Goal: Navigation & Orientation: Find specific page/section

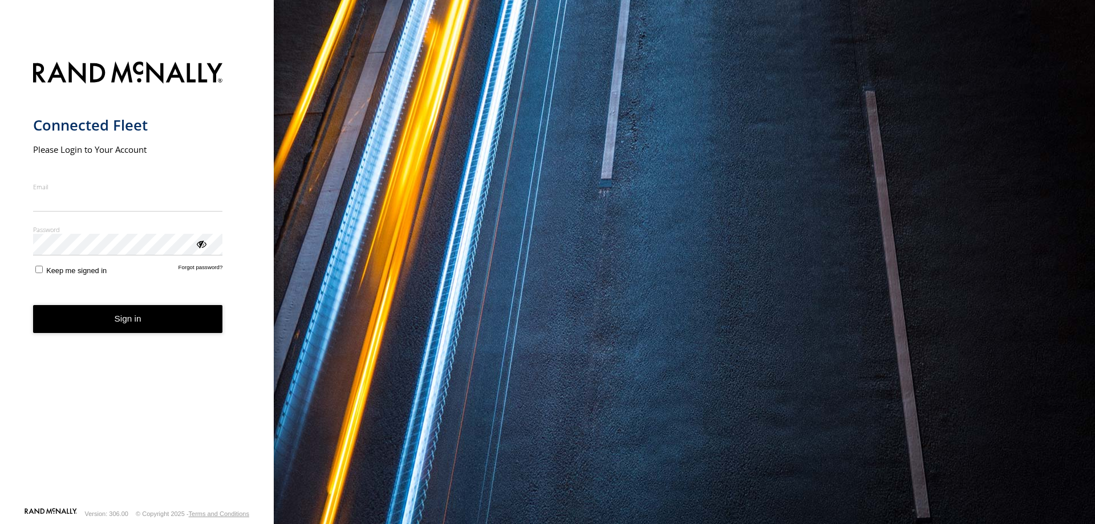
drag, startPoint x: 0, startPoint y: 0, endPoint x: 63, endPoint y: 206, distance: 215.2
click at [63, 206] on input "Email" at bounding box center [128, 201] width 190 height 21
click at [64, 204] on input "Email" at bounding box center [128, 201] width 190 height 21
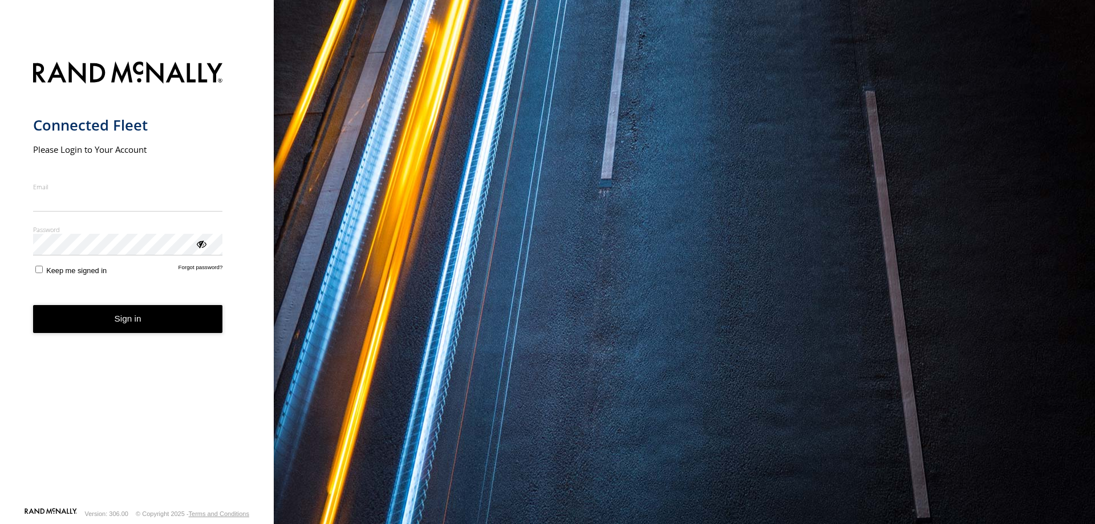
click at [68, 182] on form "Connected Fleet Please Login to Your Account Email Enter a valid login email ad…" at bounding box center [137, 281] width 208 height 452
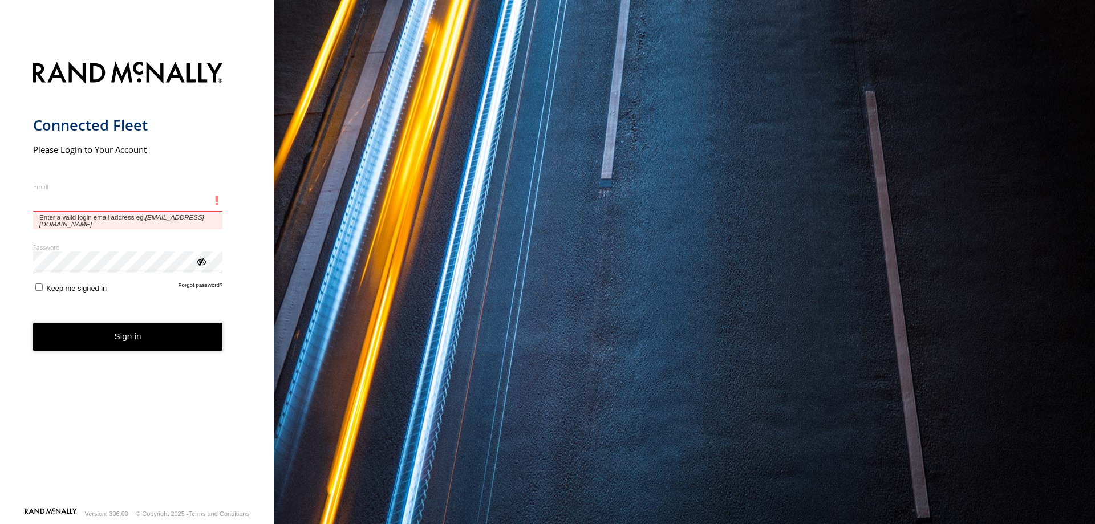
click at [67, 202] on input "Email" at bounding box center [128, 201] width 190 height 21
click at [67, 195] on input "Email" at bounding box center [128, 201] width 190 height 21
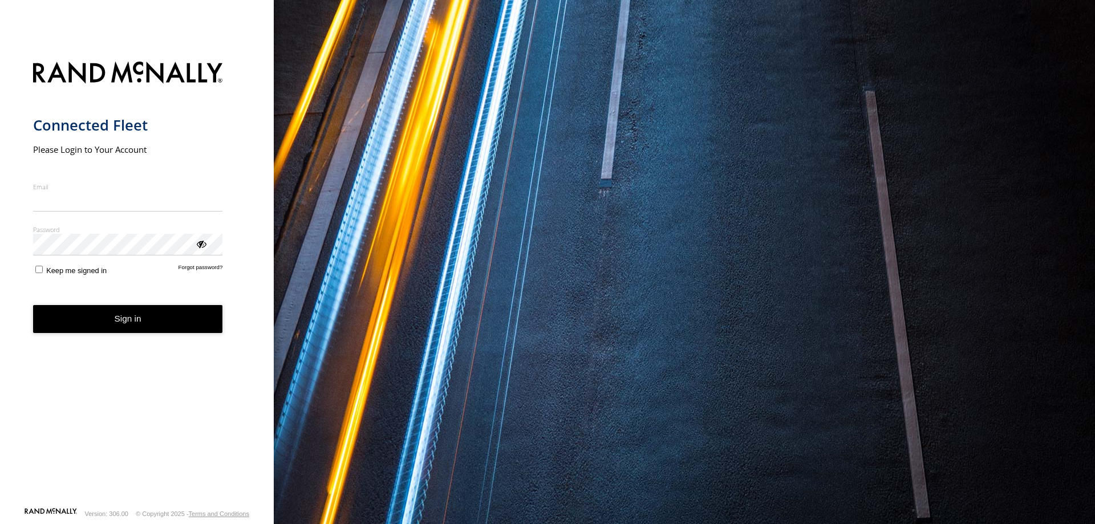
click at [68, 161] on form "Connected Fleet Please Login to Your Account Email Enter a valid login email ad…" at bounding box center [137, 281] width 208 height 452
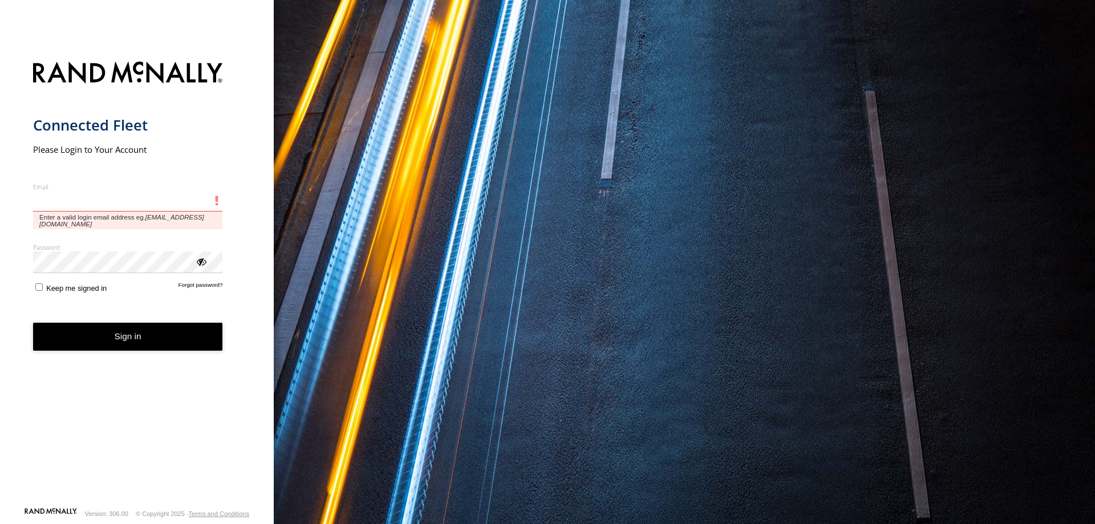
click at [56, 207] on input "Email" at bounding box center [128, 201] width 190 height 21
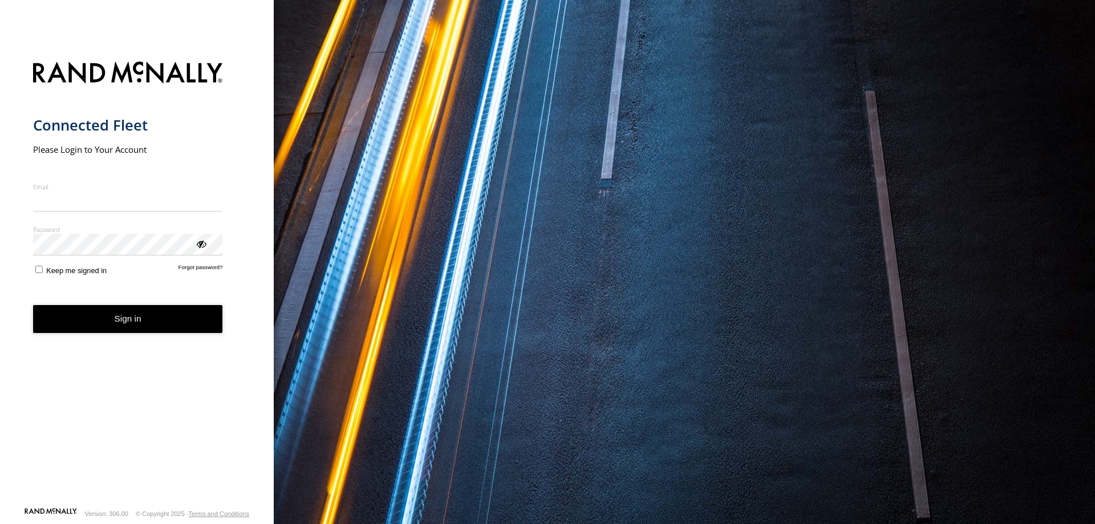
click at [56, 205] on input "Email" at bounding box center [128, 201] width 190 height 21
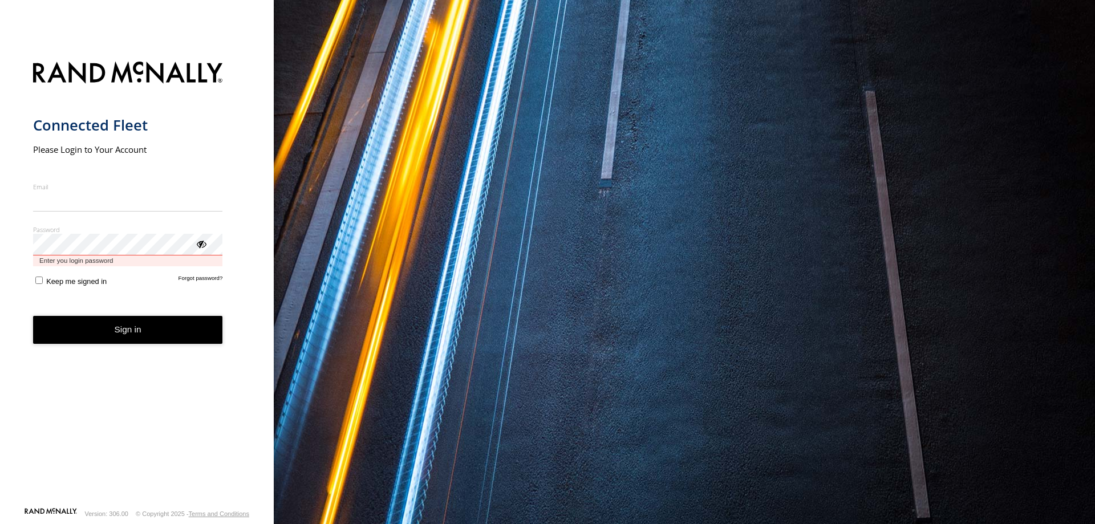
click at [64, 259] on div "Password Enter you login password" at bounding box center [128, 245] width 190 height 41
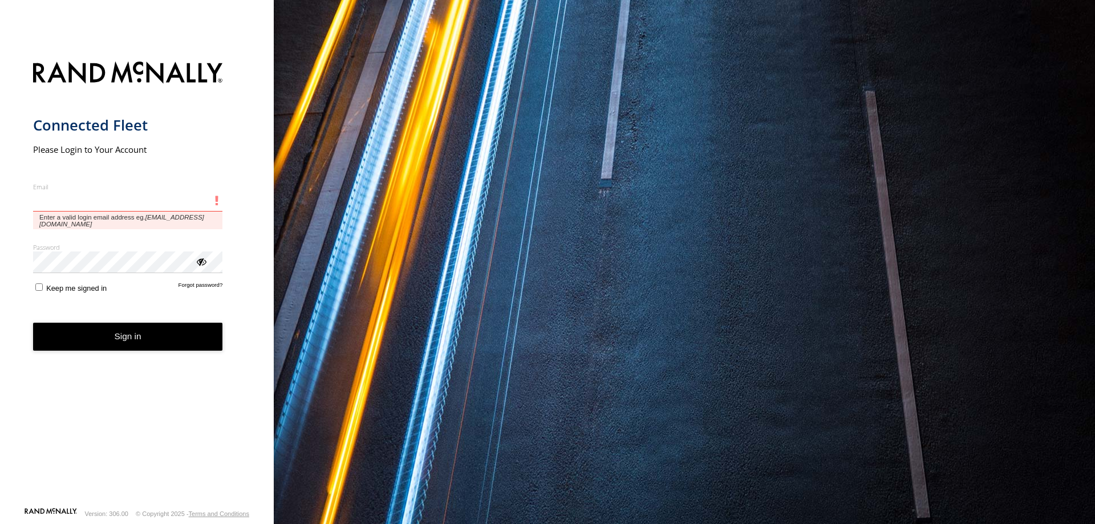
click at [64, 199] on input "Email" at bounding box center [128, 201] width 190 height 21
type input "**********"
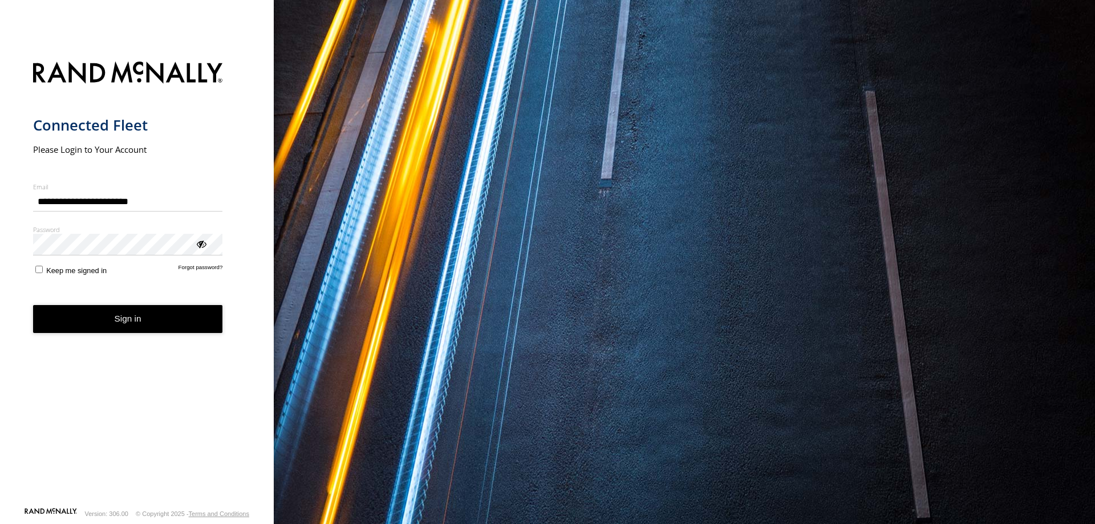
click at [119, 315] on button "Sign in" at bounding box center [128, 319] width 190 height 28
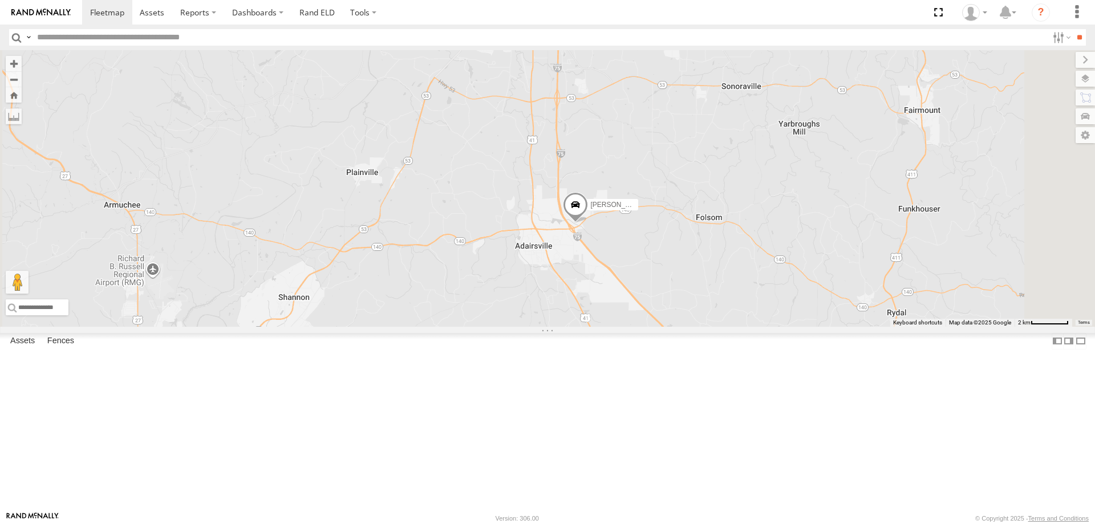
drag, startPoint x: 845, startPoint y: 474, endPoint x: 839, endPoint y: 297, distance: 176.8
click at [839, 297] on div "Danilo Linares Lazaro Hernandez" at bounding box center [547, 188] width 1095 height 277
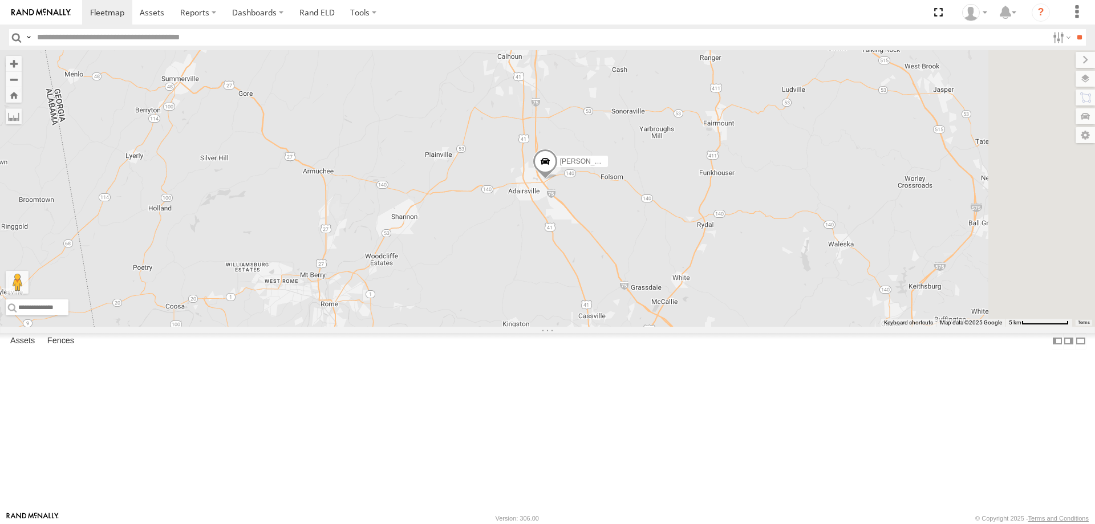
drag, startPoint x: 864, startPoint y: 379, endPoint x: 760, endPoint y: 307, distance: 125.9
click at [761, 308] on div "Danilo Linares Lazaro Hernandez" at bounding box center [547, 188] width 1095 height 277
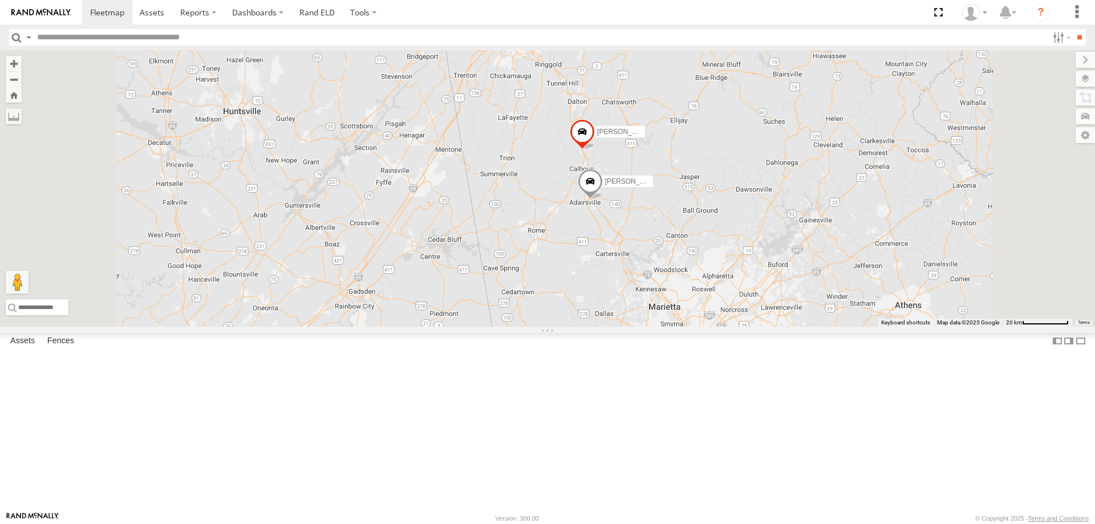
click at [603, 200] on span at bounding box center [590, 184] width 25 height 31
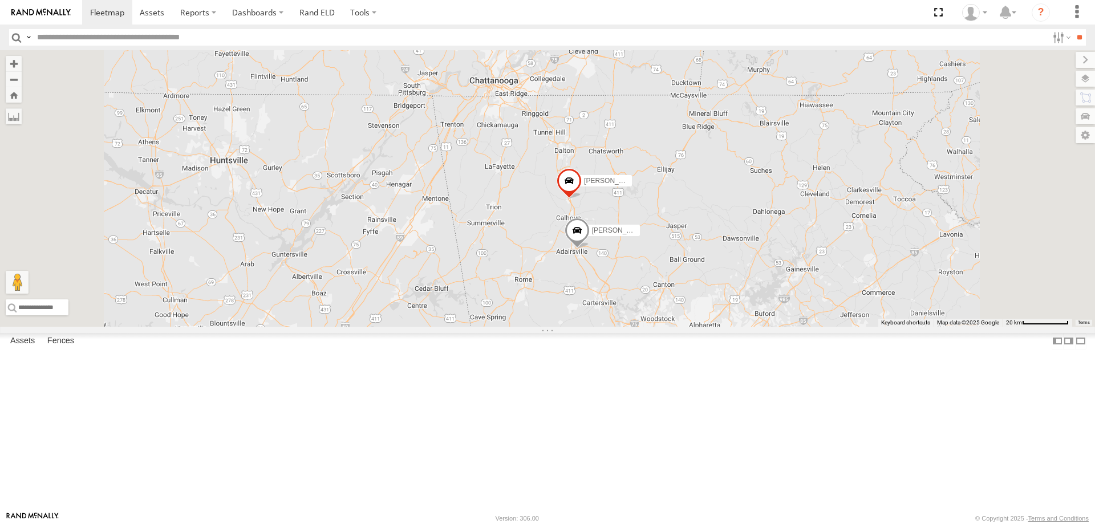
drag, startPoint x: 650, startPoint y: 267, endPoint x: 630, endPoint y: 336, distance: 71.3
click at [630, 327] on div "Danilo Linares Lazaro Hernandez" at bounding box center [547, 188] width 1095 height 277
